Goal: Find contact information: Obtain details needed to contact an individual or organization

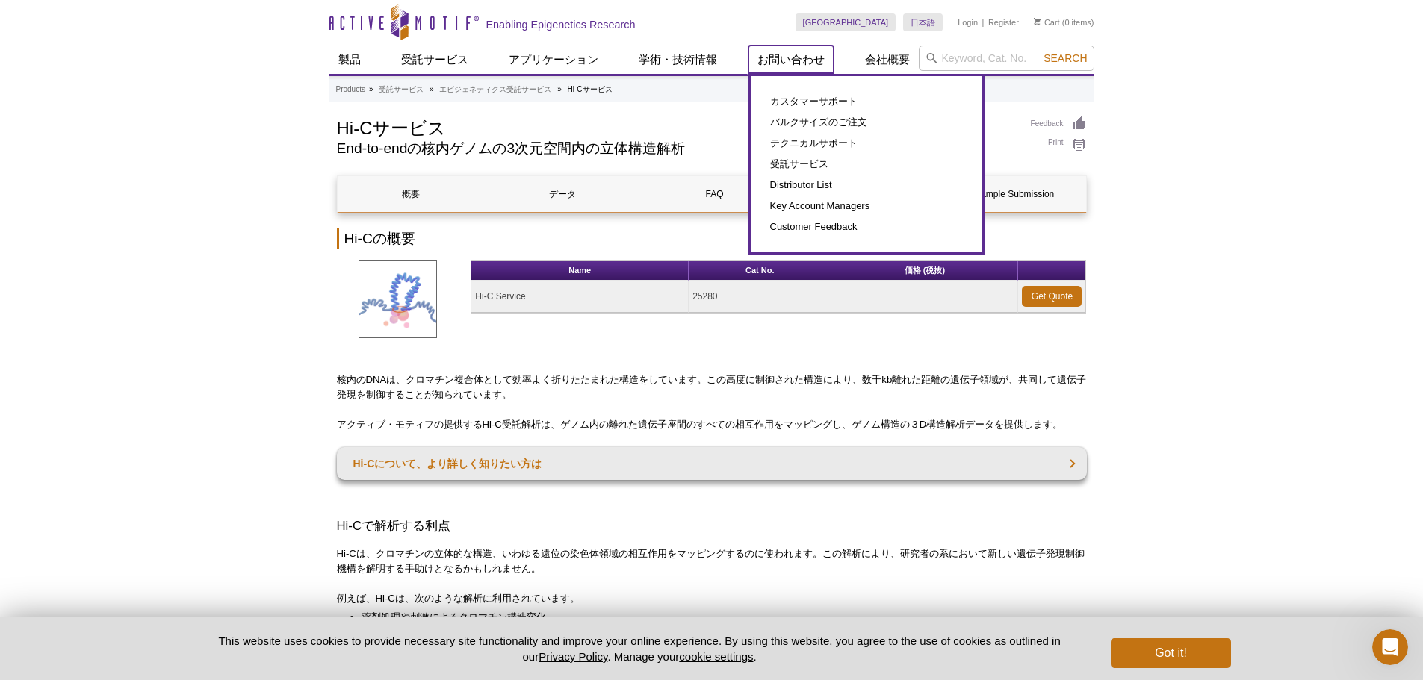
click at [773, 64] on link "お問い合わせ" at bounding box center [790, 60] width 85 height 28
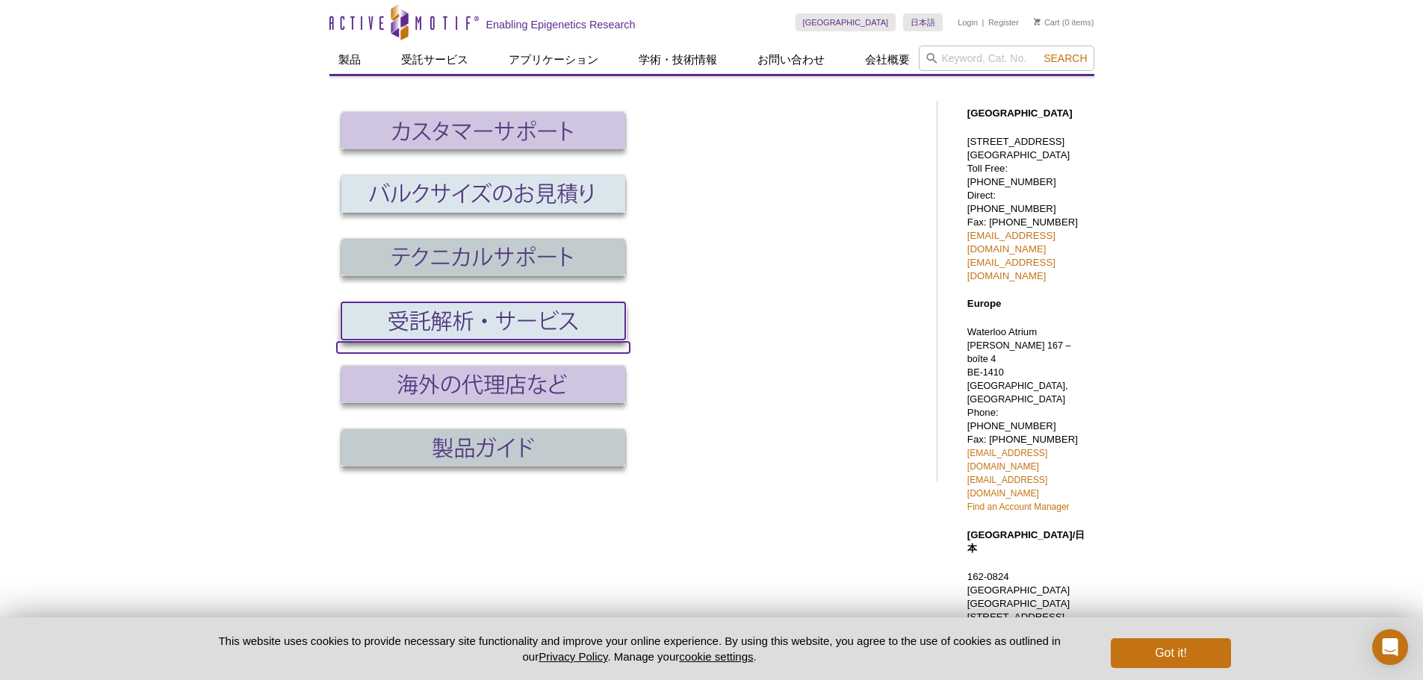
click at [483, 308] on img at bounding box center [483, 320] width 284 height 37
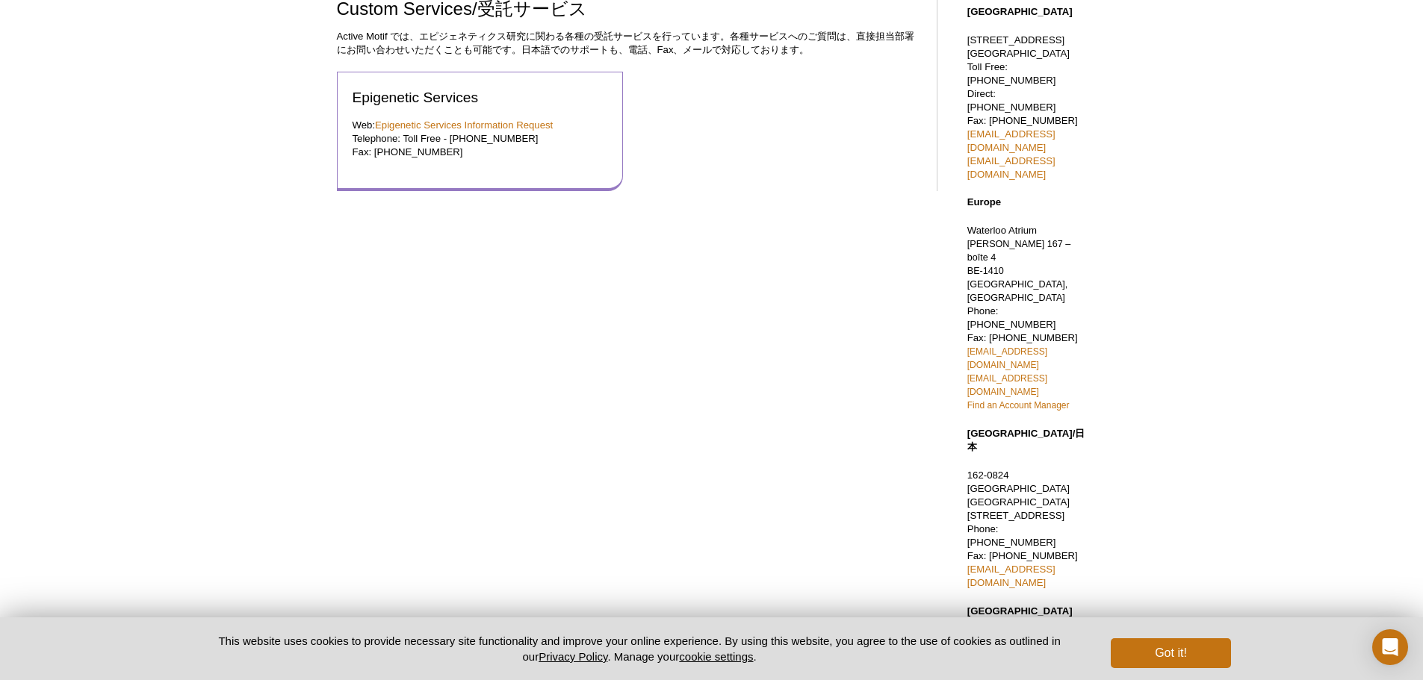
scroll to position [64, 0]
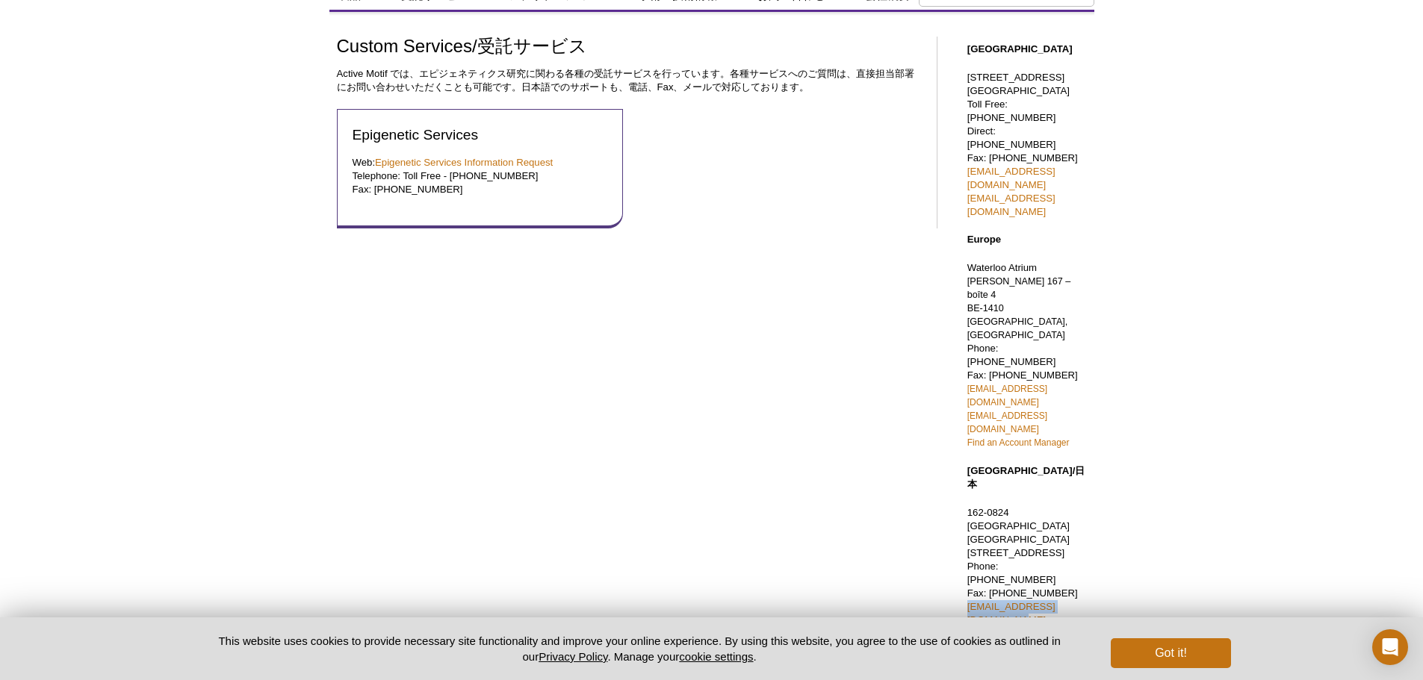
drag, startPoint x: 1106, startPoint y: 432, endPoint x: 962, endPoint y: 437, distance: 144.2
click at [962, 437] on div "Active Motif Logo Enabling Epigenetics Research 0 Search Skip to content Active…" at bounding box center [711, 466] width 1423 height 1061
copy link "[EMAIL_ADDRESS][DOMAIN_NAME]"
drag, startPoint x: 1062, startPoint y: 406, endPoint x: 1001, endPoint y: 407, distance: 61.2
click at [1001, 506] on p "162-0824　東京都新宿区 揚場町2-21 東ビル7F Phone: 03 5225 3638 Fax: 03 5261 8733 japantech@a…" at bounding box center [1026, 566] width 119 height 121
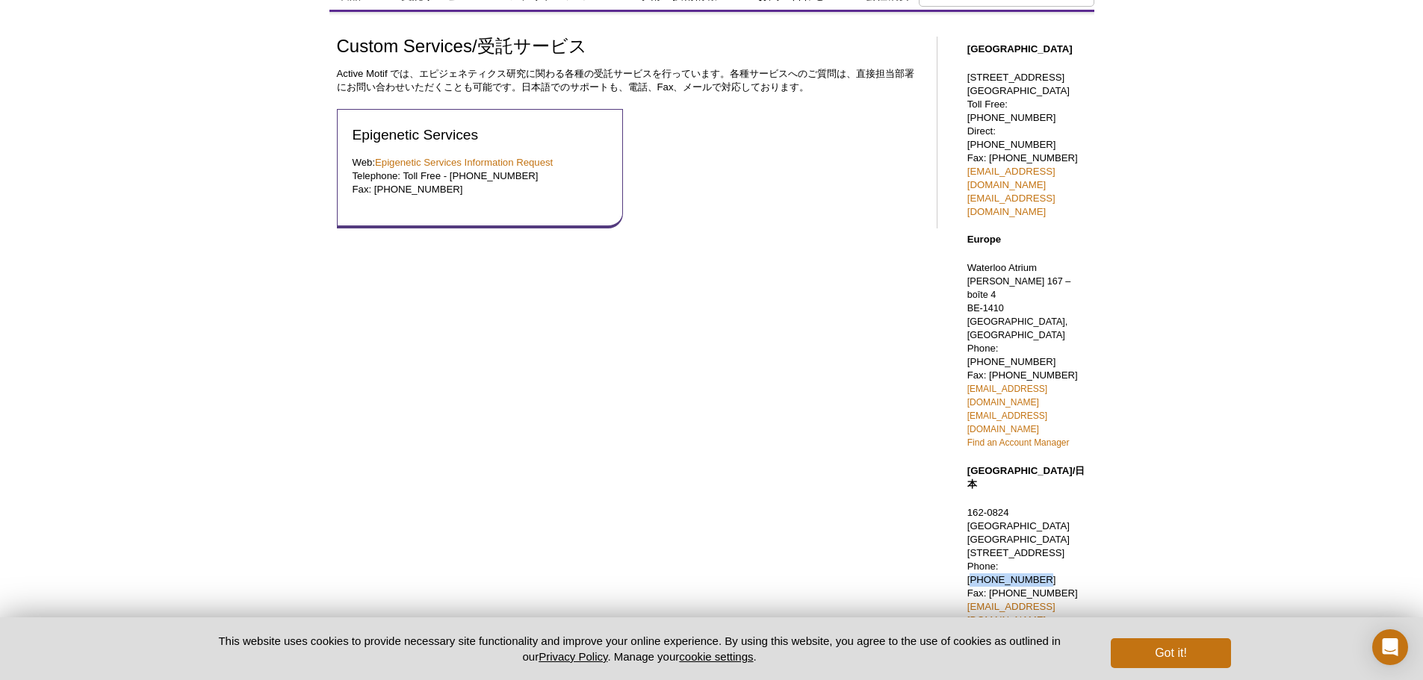
copy p "03 5225 3638"
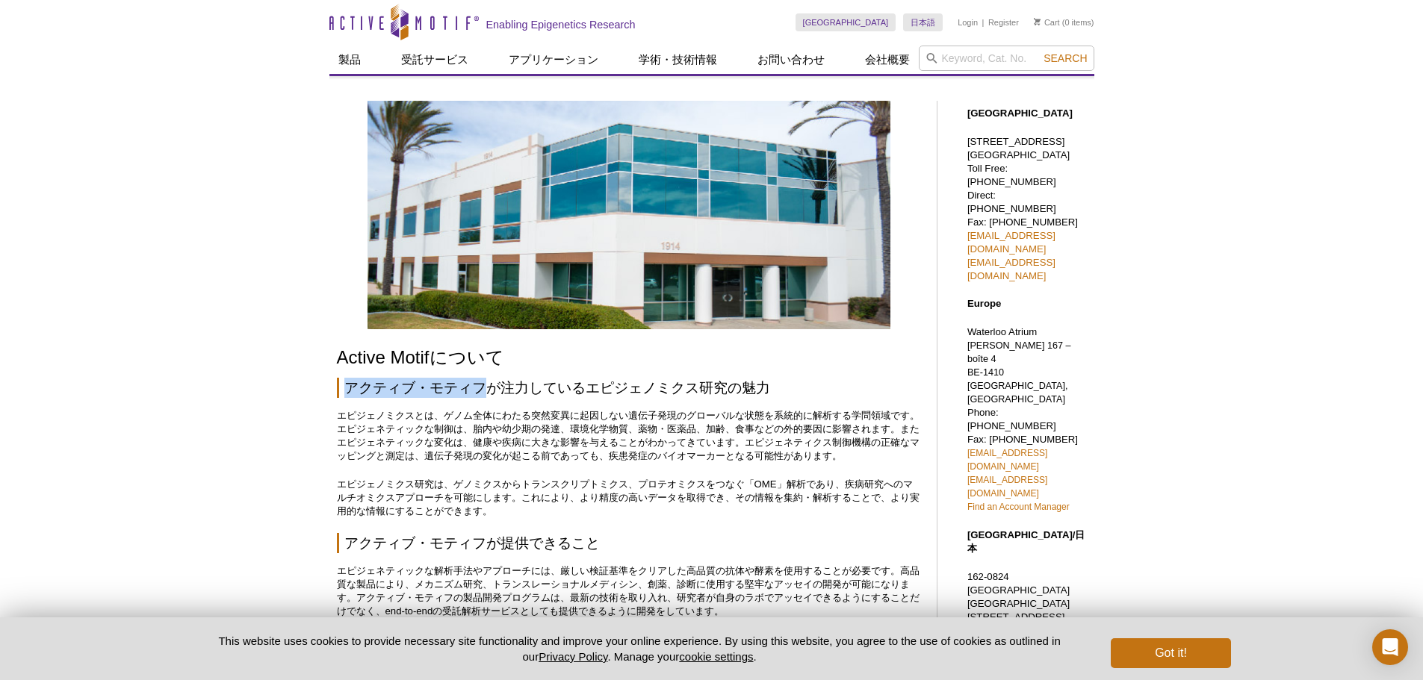
drag, startPoint x: 344, startPoint y: 391, endPoint x: 485, endPoint y: 397, distance: 140.5
click at [485, 397] on h2 "アクティブ・モティフが注力しているエピジェノミクス研究の魅力" at bounding box center [629, 388] width 585 height 20
copy h2 "アクティブ・モティフ"
